Goal: Information Seeking & Learning: Learn about a topic

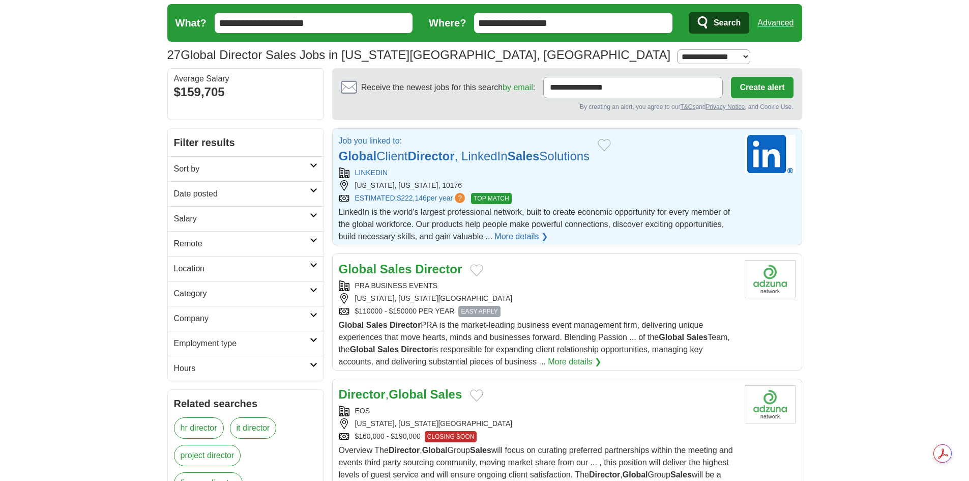
scroll to position [51, 0]
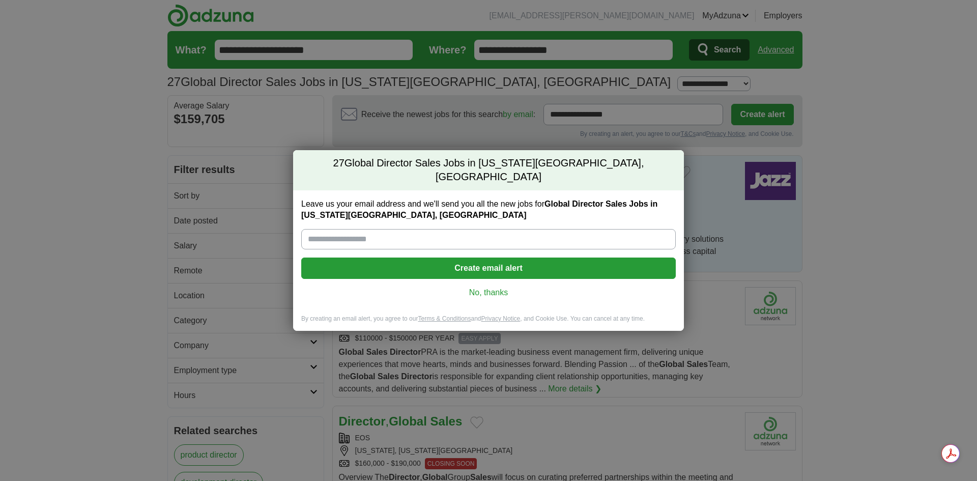
click at [492, 287] on link "No, thanks" at bounding box center [488, 292] width 358 height 11
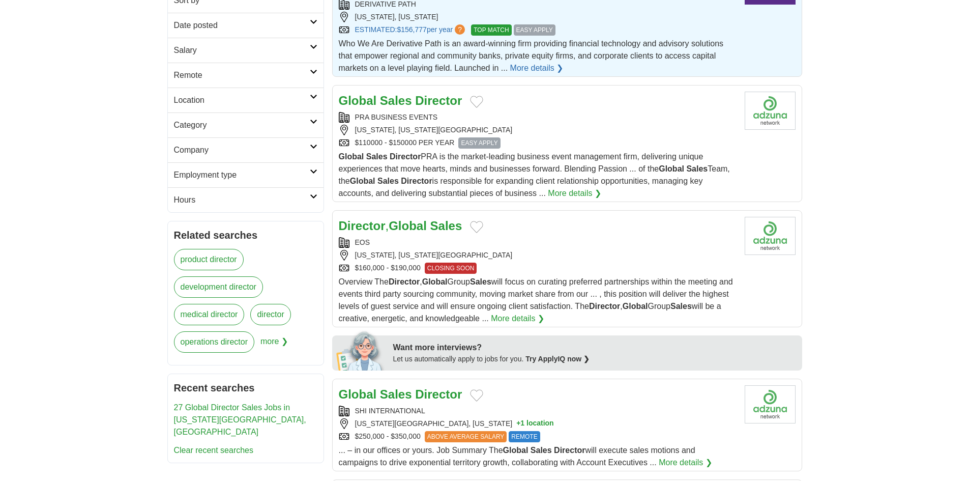
scroll to position [204, 0]
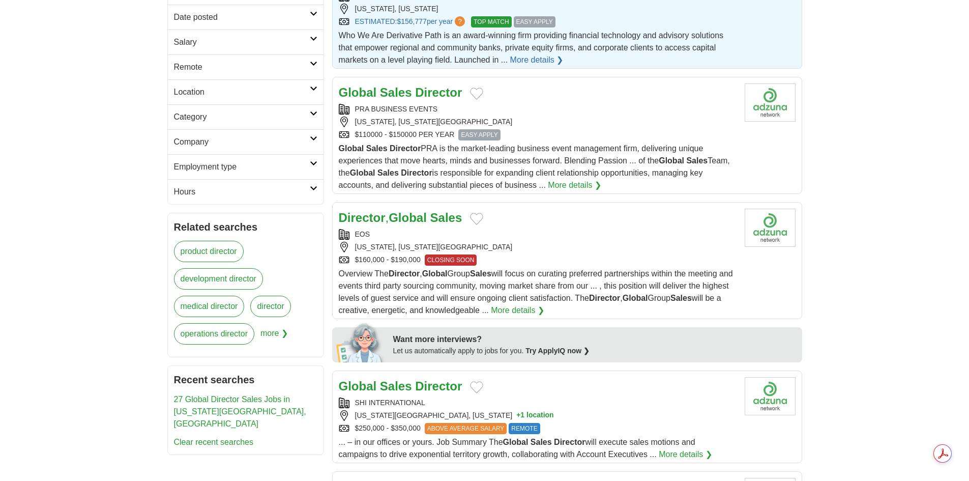
click at [544, 312] on link "More details ❯" at bounding box center [517, 310] width 53 height 12
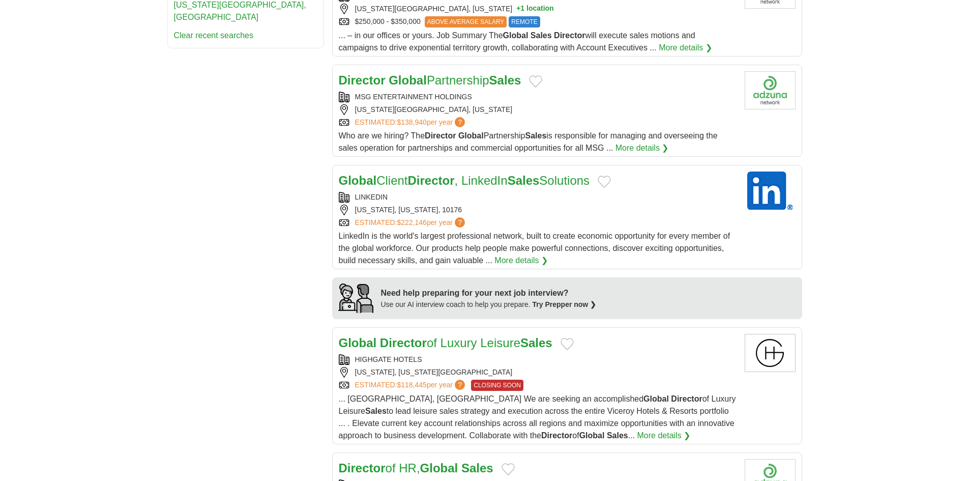
scroll to position [611, 0]
click at [508, 262] on link "More details ❯" at bounding box center [521, 260] width 53 height 12
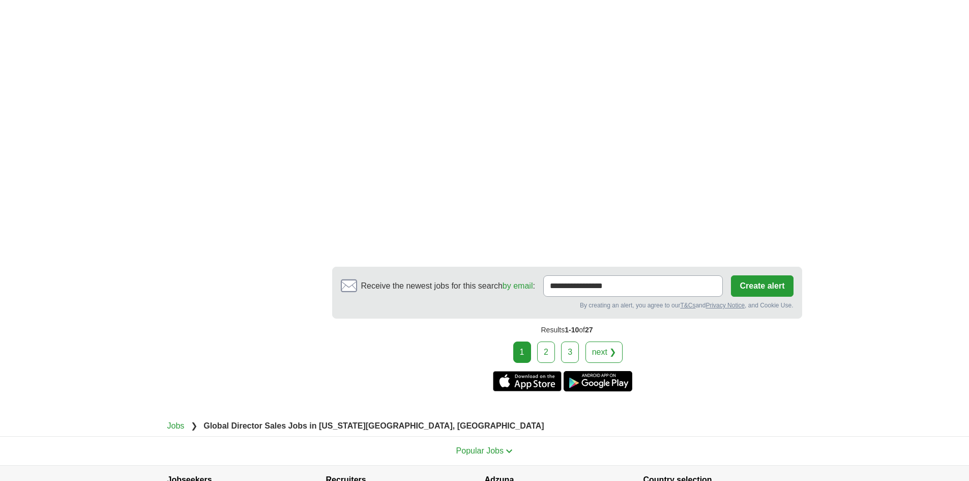
scroll to position [1628, 0]
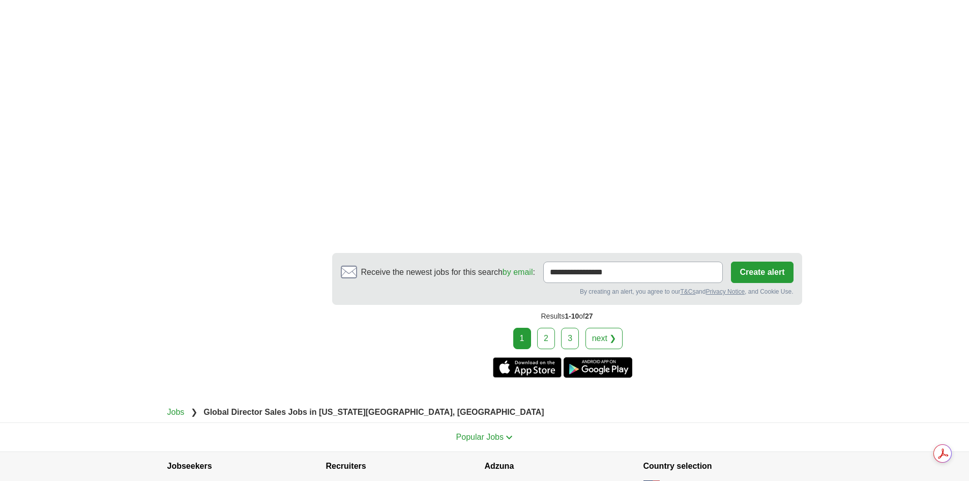
click at [548, 337] on link "2" at bounding box center [546, 338] width 18 height 21
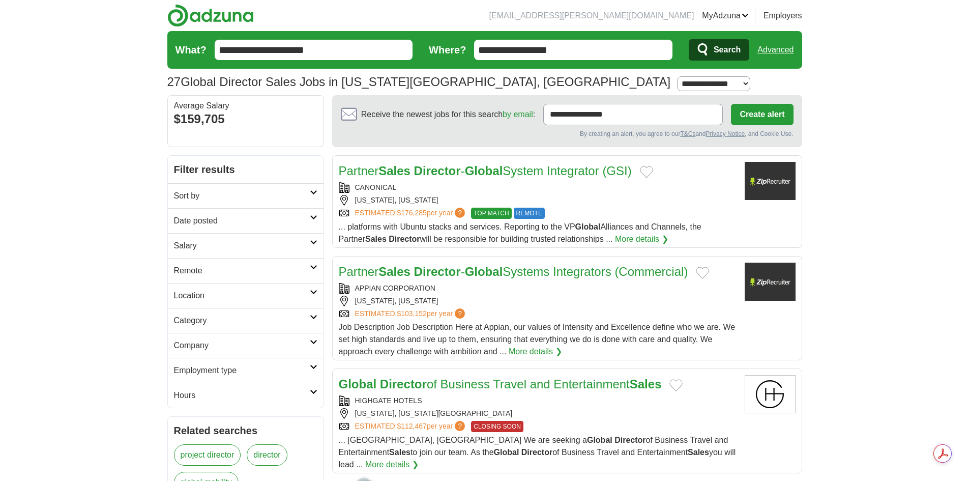
click at [615, 234] on link "More details ❯" at bounding box center [641, 239] width 53 height 12
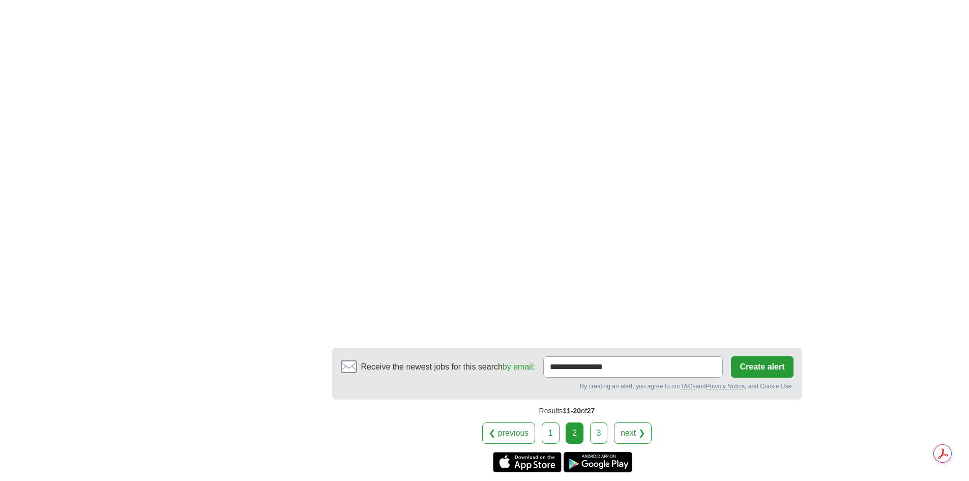
scroll to position [1628, 0]
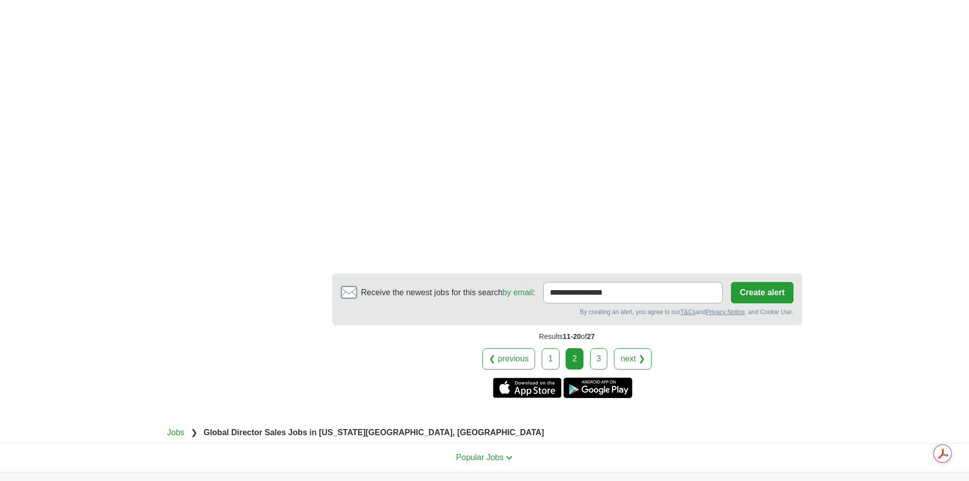
click at [599, 349] on link "3" at bounding box center [599, 358] width 18 height 21
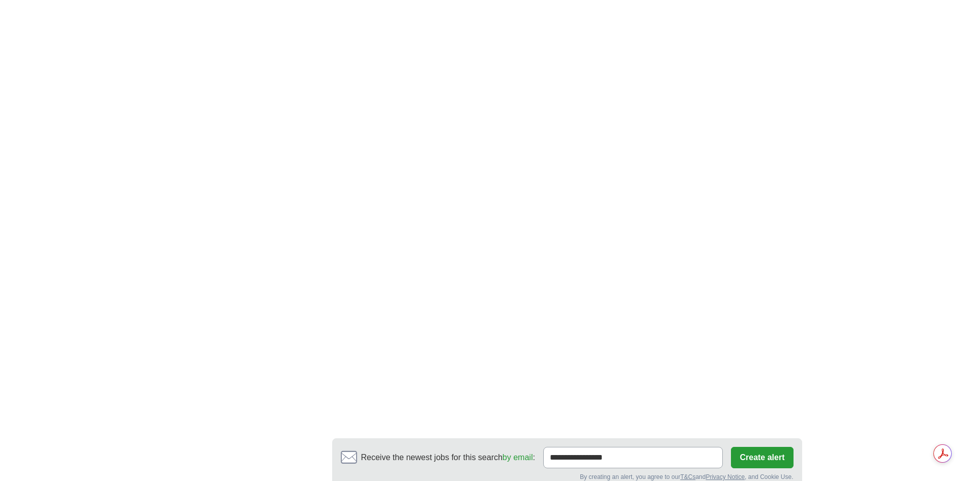
scroll to position [916, 0]
